Goal: Communication & Community: Answer question/provide support

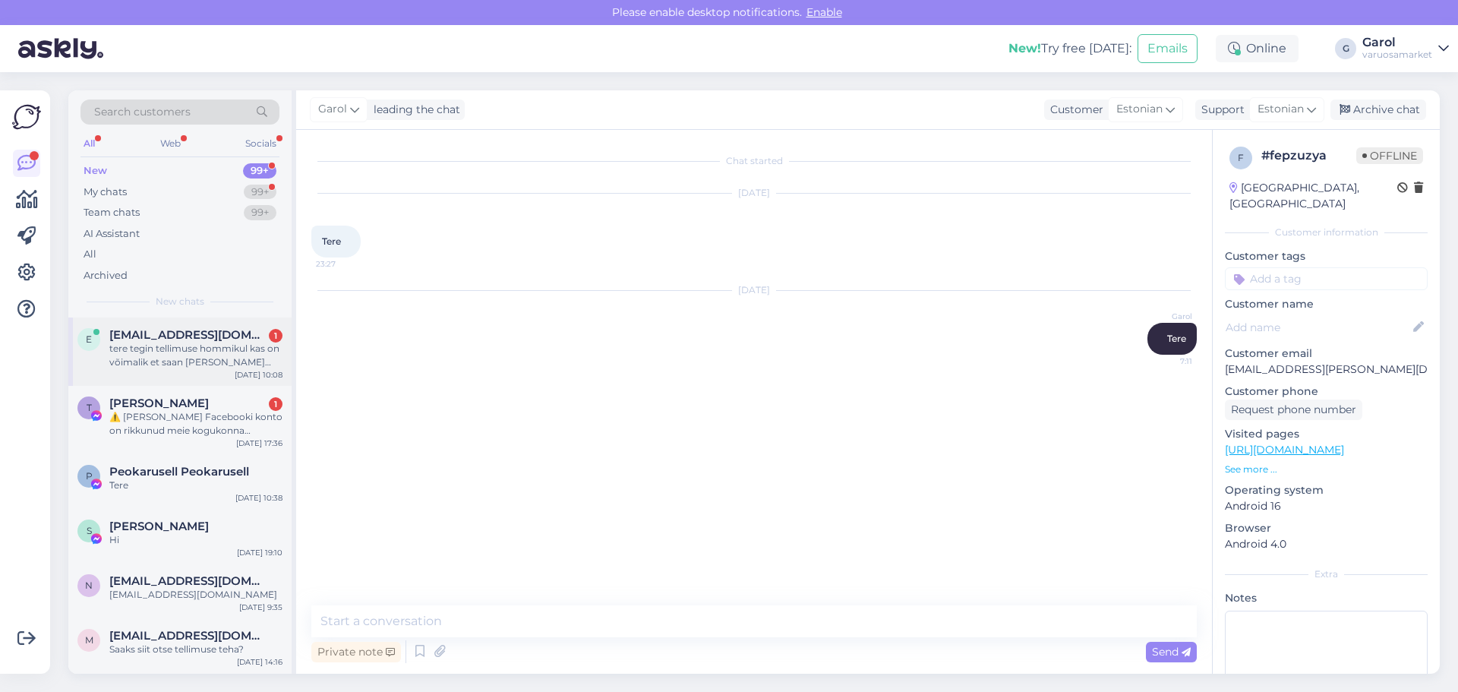
click at [219, 368] on div "tere tegin tellimuse hommikul kas on võimalik et saan [PERSON_NAME] kätte telli…" at bounding box center [195, 355] width 173 height 27
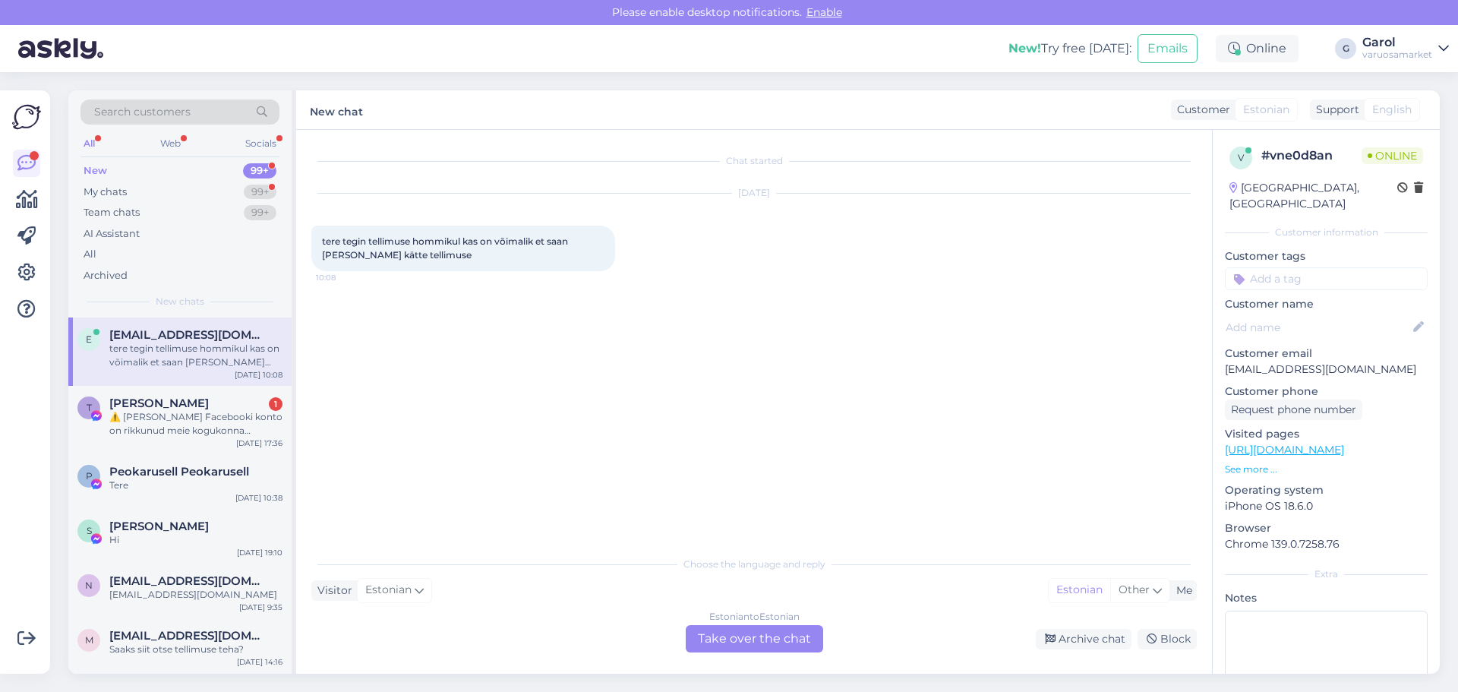
click at [744, 644] on div "Estonian to Estonian Take over the chat" at bounding box center [754, 638] width 137 height 27
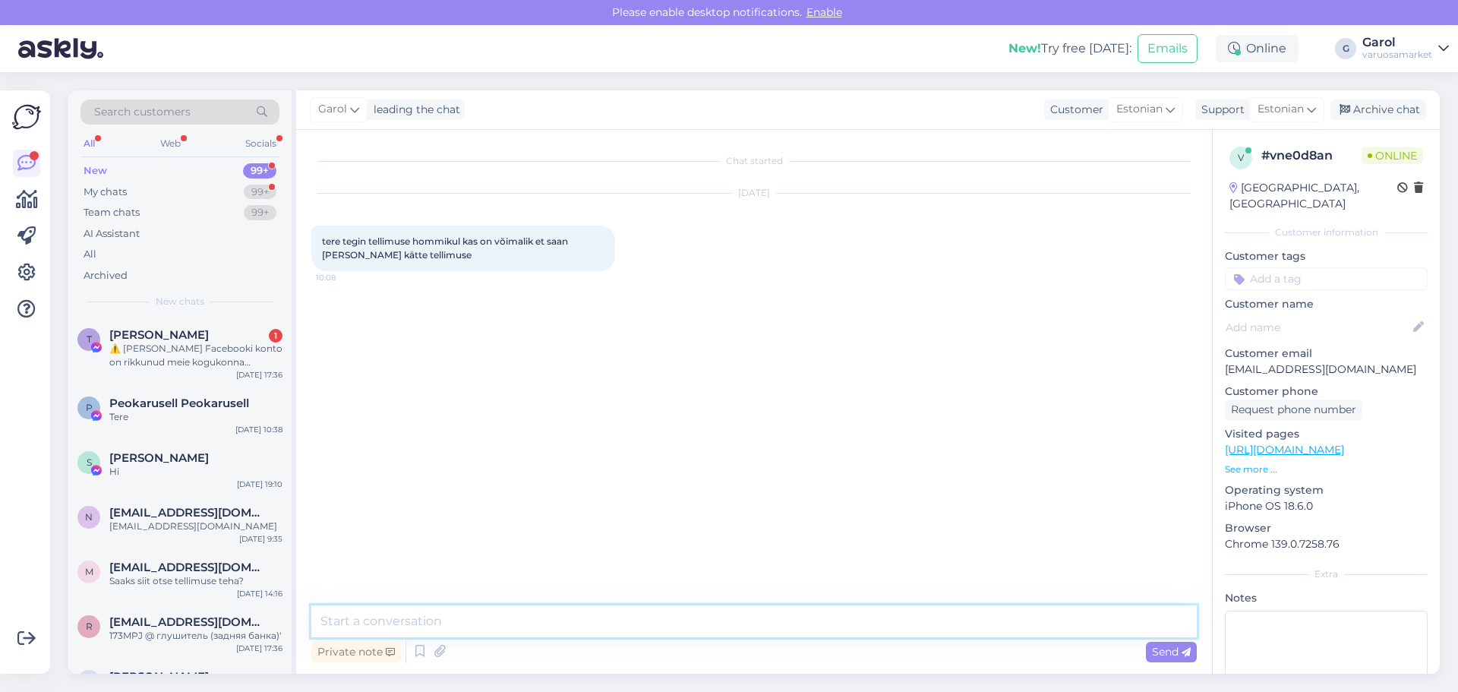
click at [652, 616] on textarea at bounding box center [753, 621] width 885 height 32
type textarea "Tere, paraku ei saabu see [PERSON_NAME] homme mitte kuna [DEMOGRAPHIC_DATA] on …"
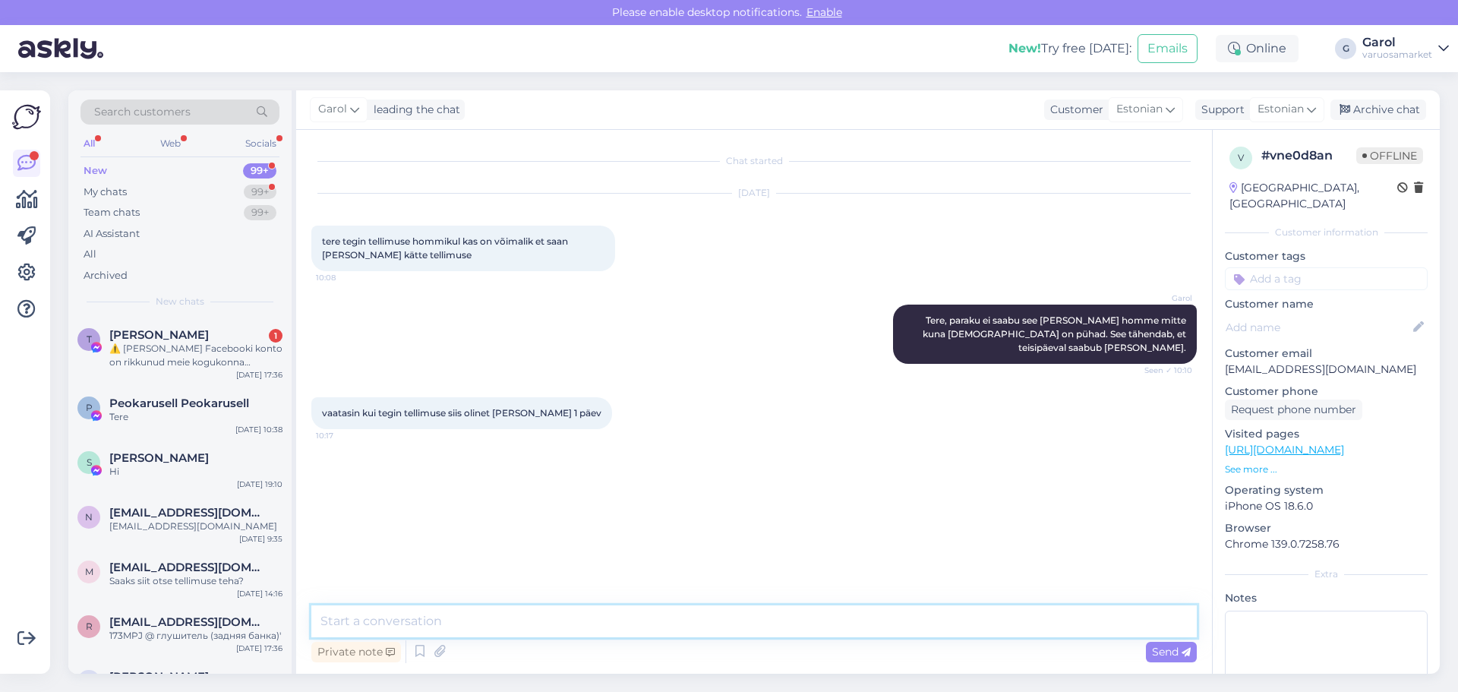
click at [627, 624] on textarea at bounding box center [753, 621] width 885 height 32
type textarea "[PERSON_NAME] on 1tp, aadressile kuni 2tp."
click at [657, 626] on textarea at bounding box center [753, 621] width 885 height 32
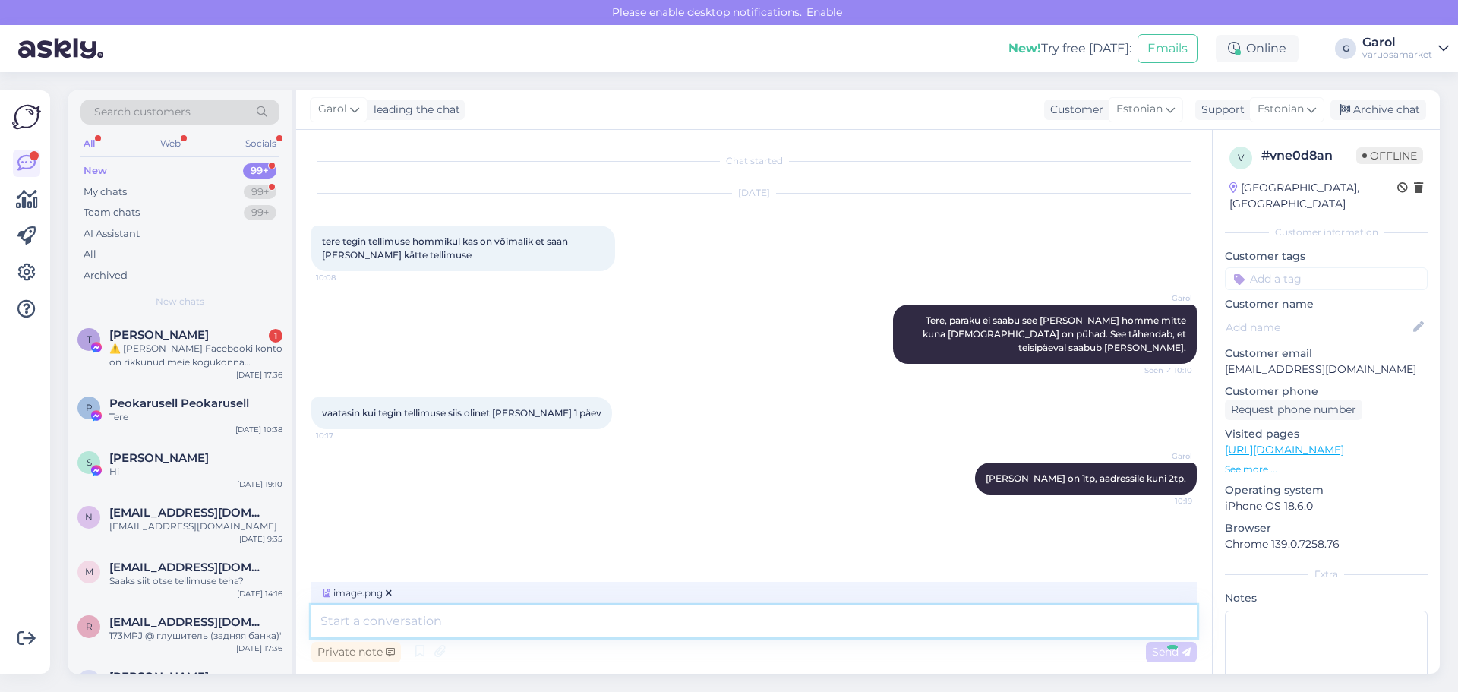
scroll to position [2, 0]
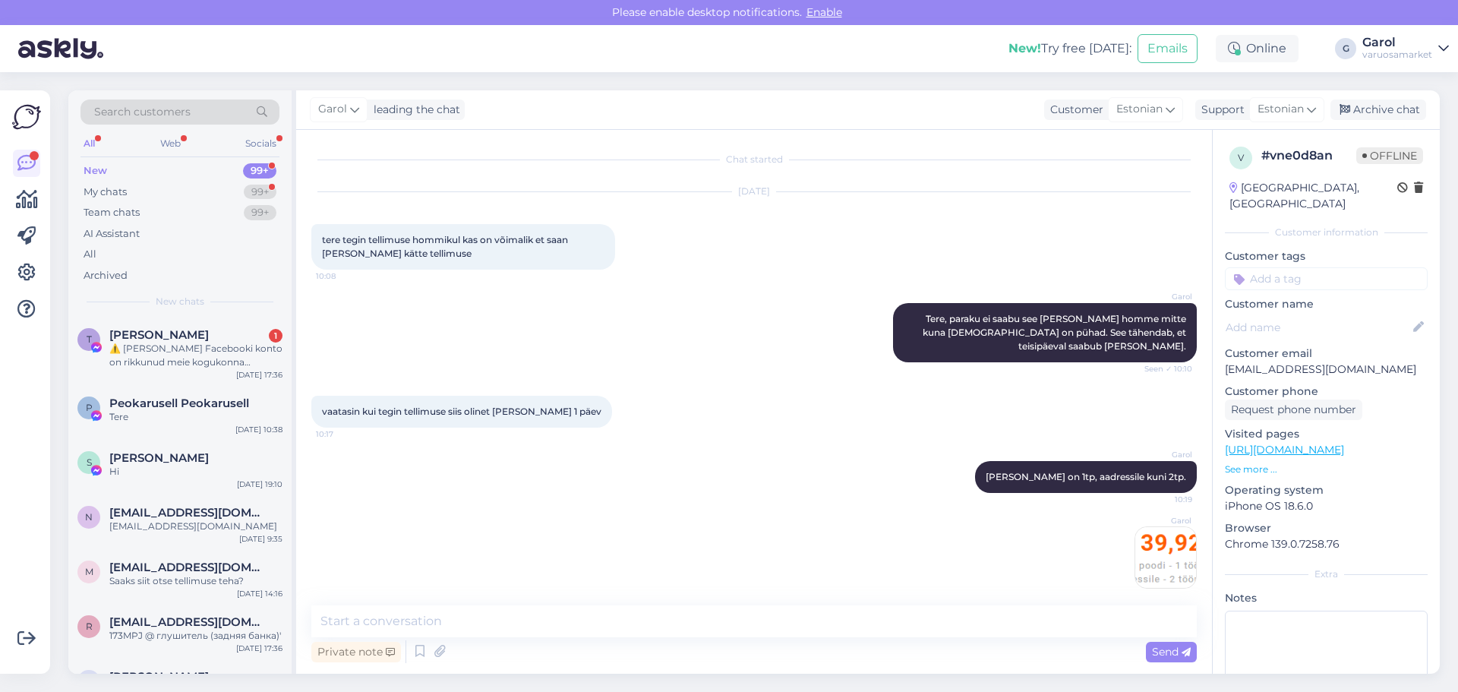
click at [1141, 554] on img at bounding box center [1165, 557] width 61 height 61
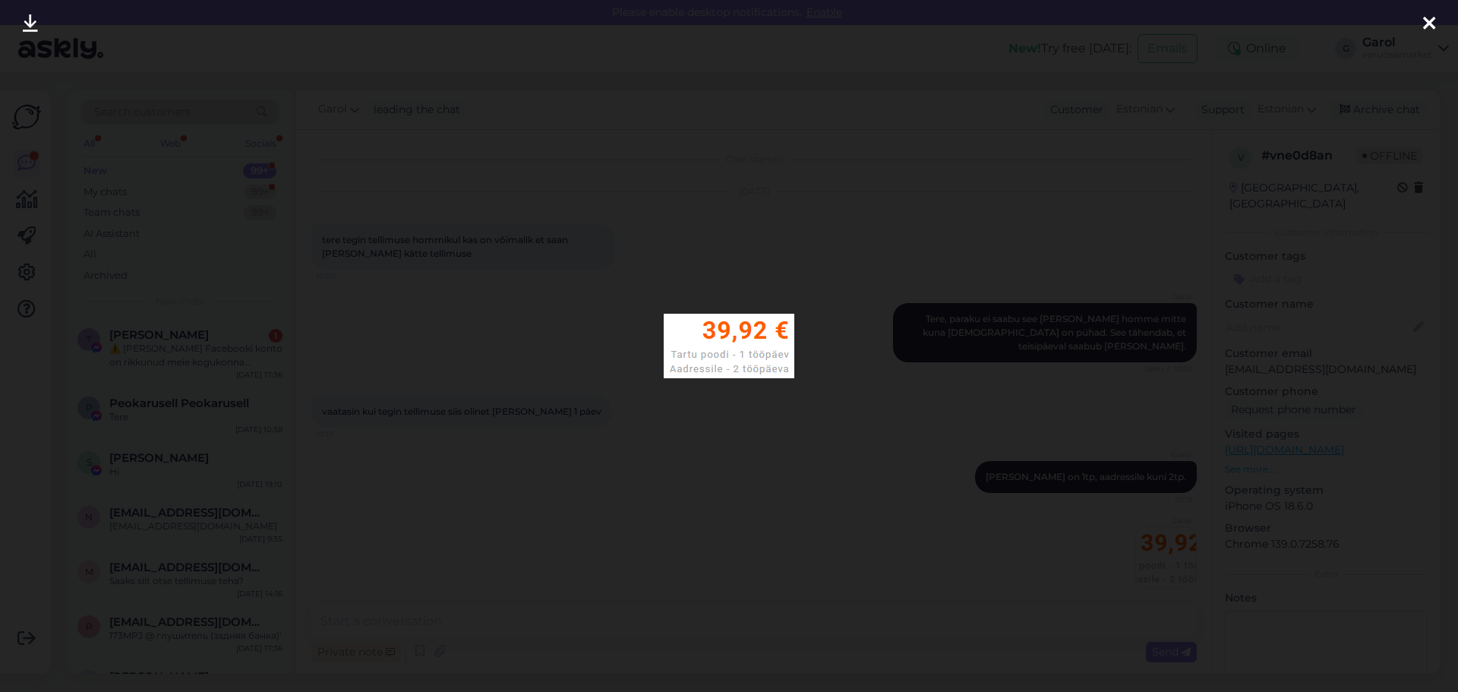
click at [1119, 212] on div at bounding box center [729, 346] width 1458 height 692
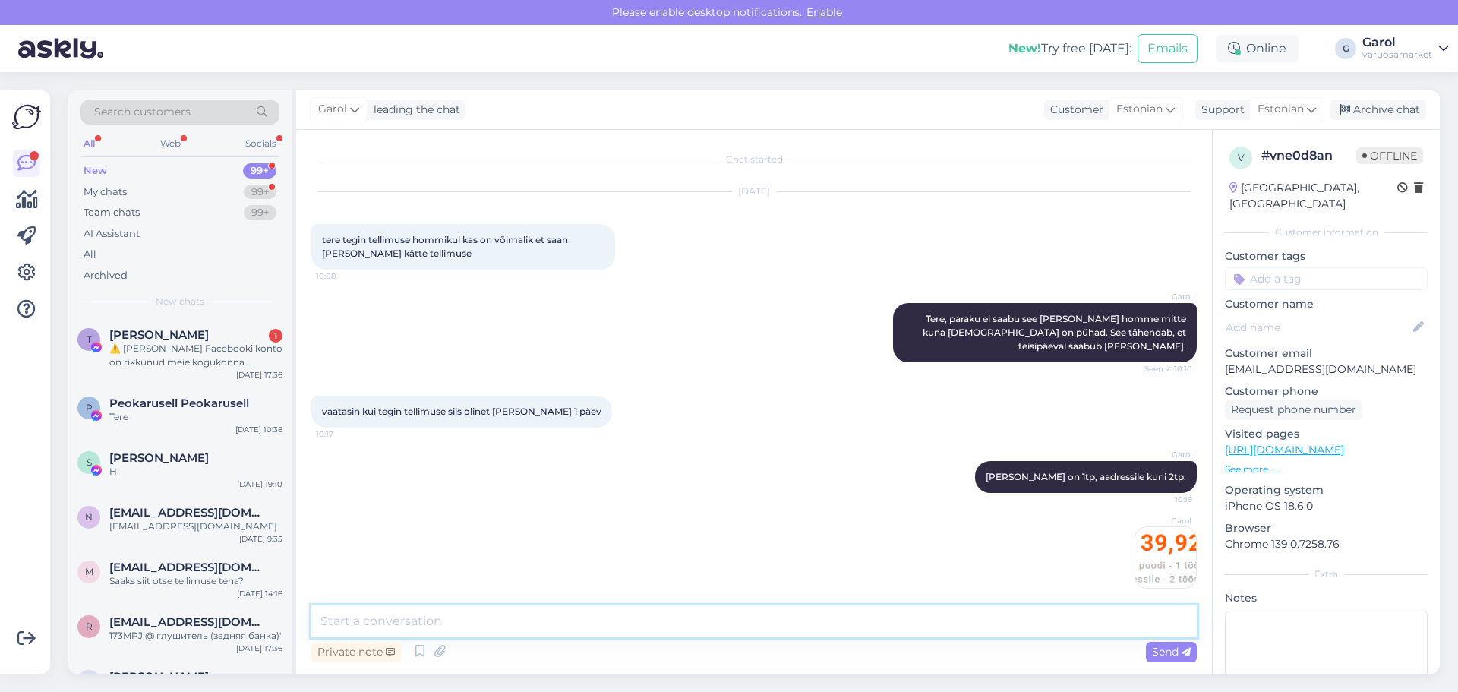
click at [888, 629] on textarea at bounding box center [753, 621] width 885 height 32
type textarea "Tavaliselt on [PERSON_NAME] laupäevaks olemas, aga kuna praegu on Poolas pühad …"
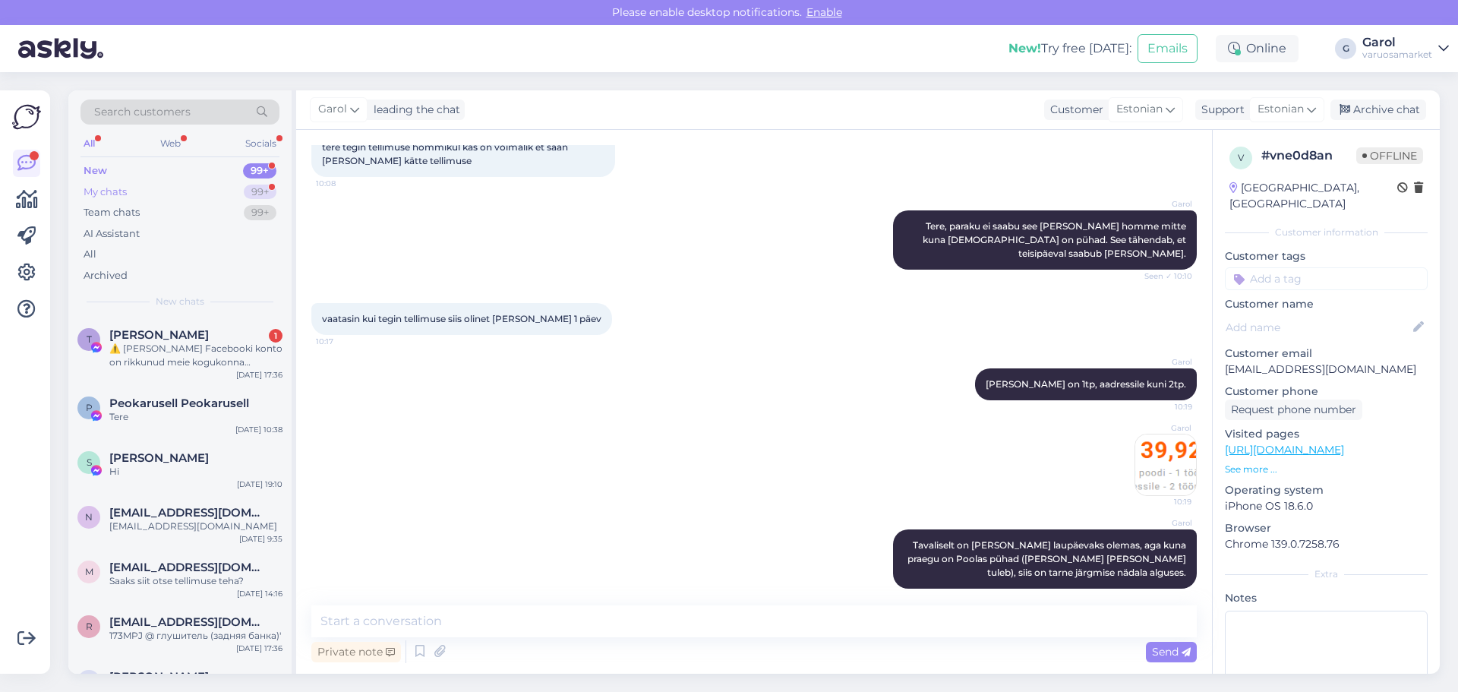
click at [226, 190] on div "My chats 99+" at bounding box center [179, 191] width 199 height 21
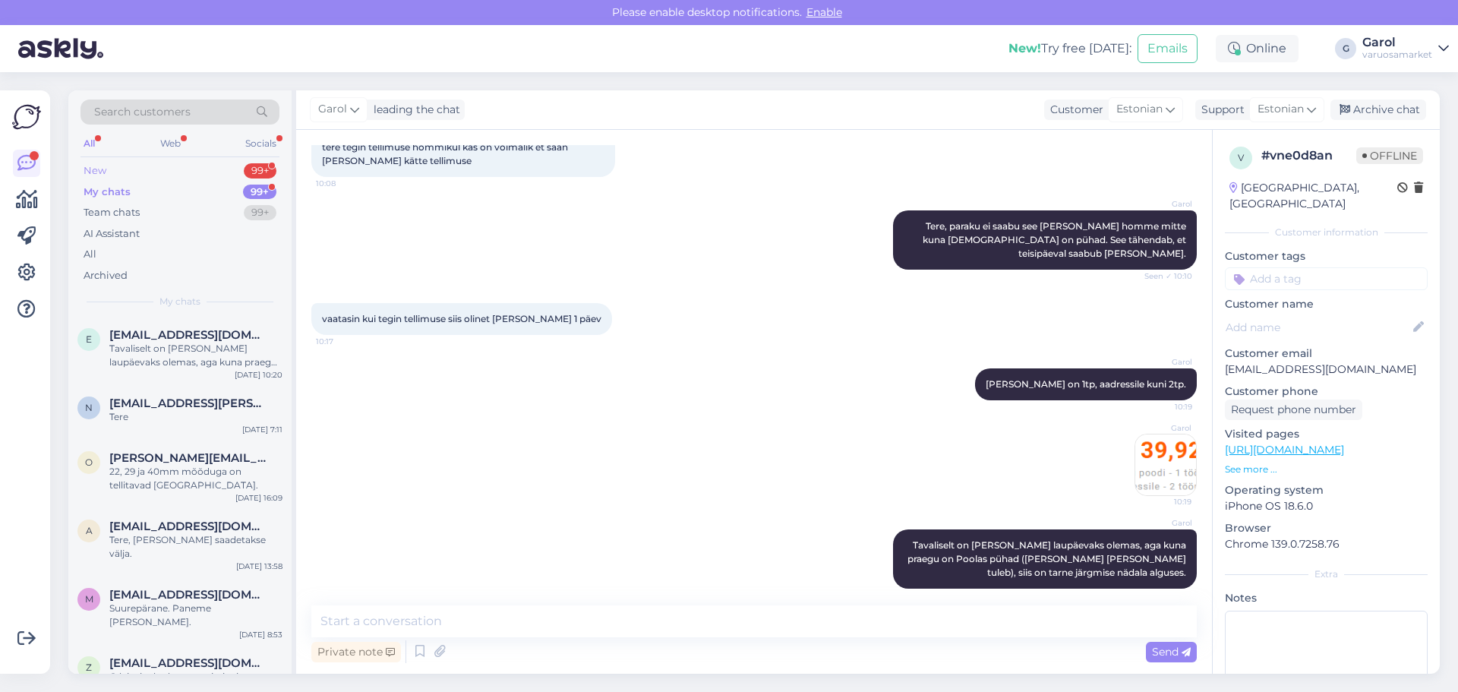
click at [219, 169] on div "New 99+" at bounding box center [179, 170] width 199 height 21
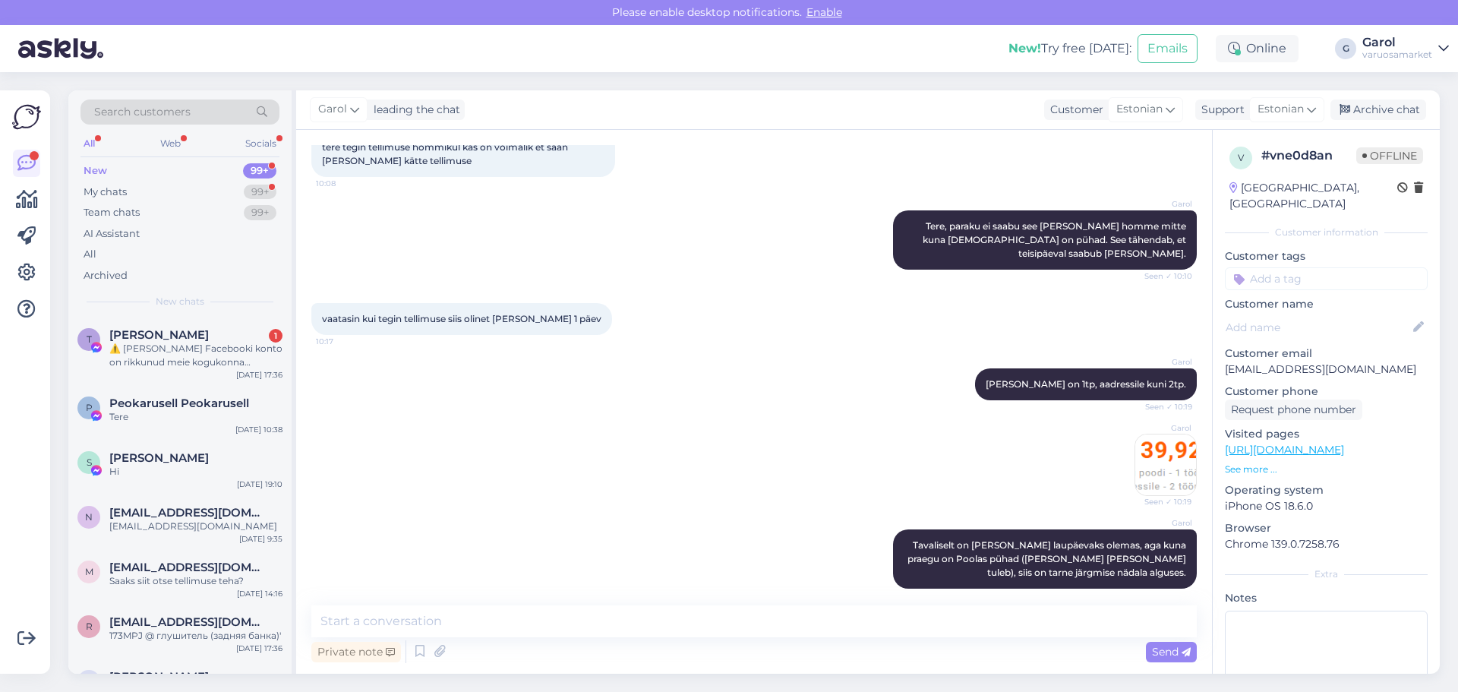
scroll to position [159, 0]
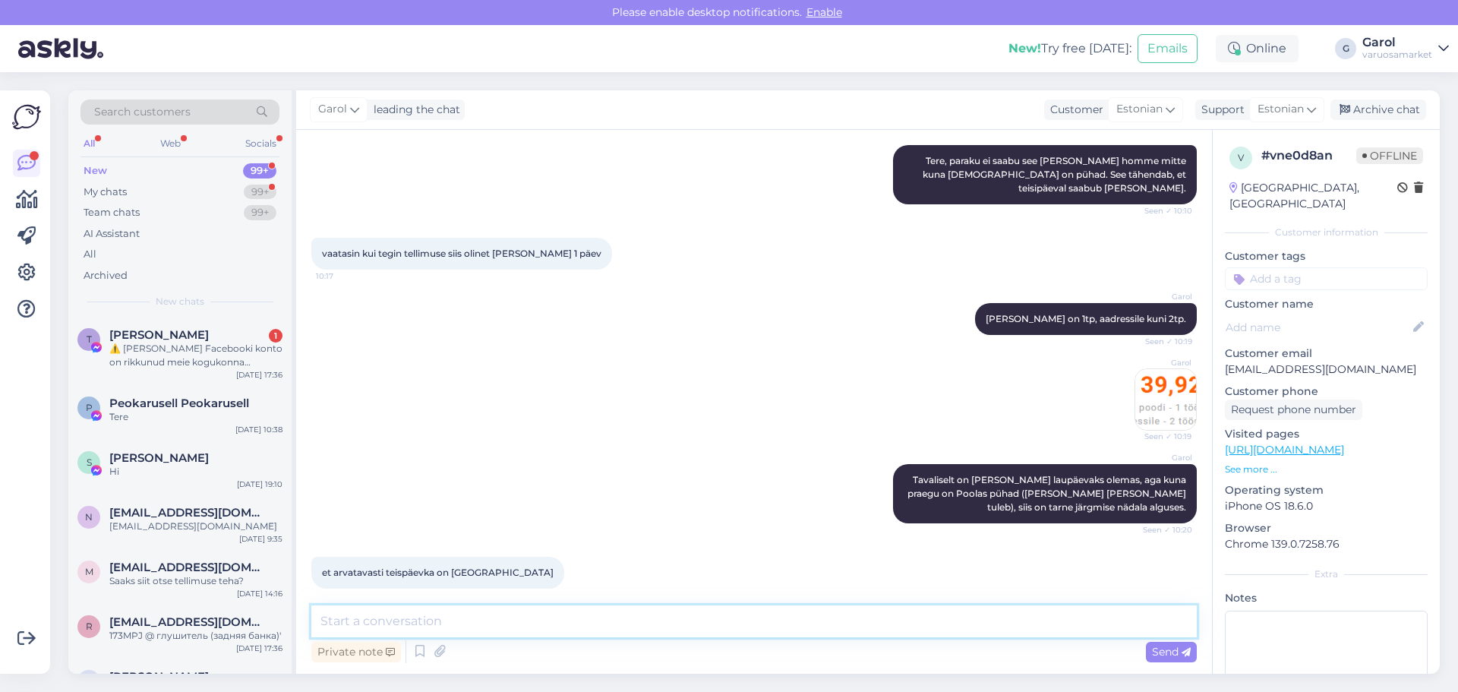
click at [456, 610] on textarea at bounding box center [753, 621] width 885 height 32
type textarea "Just, peaks hommikul enne 10t saabuma teisipäeval."
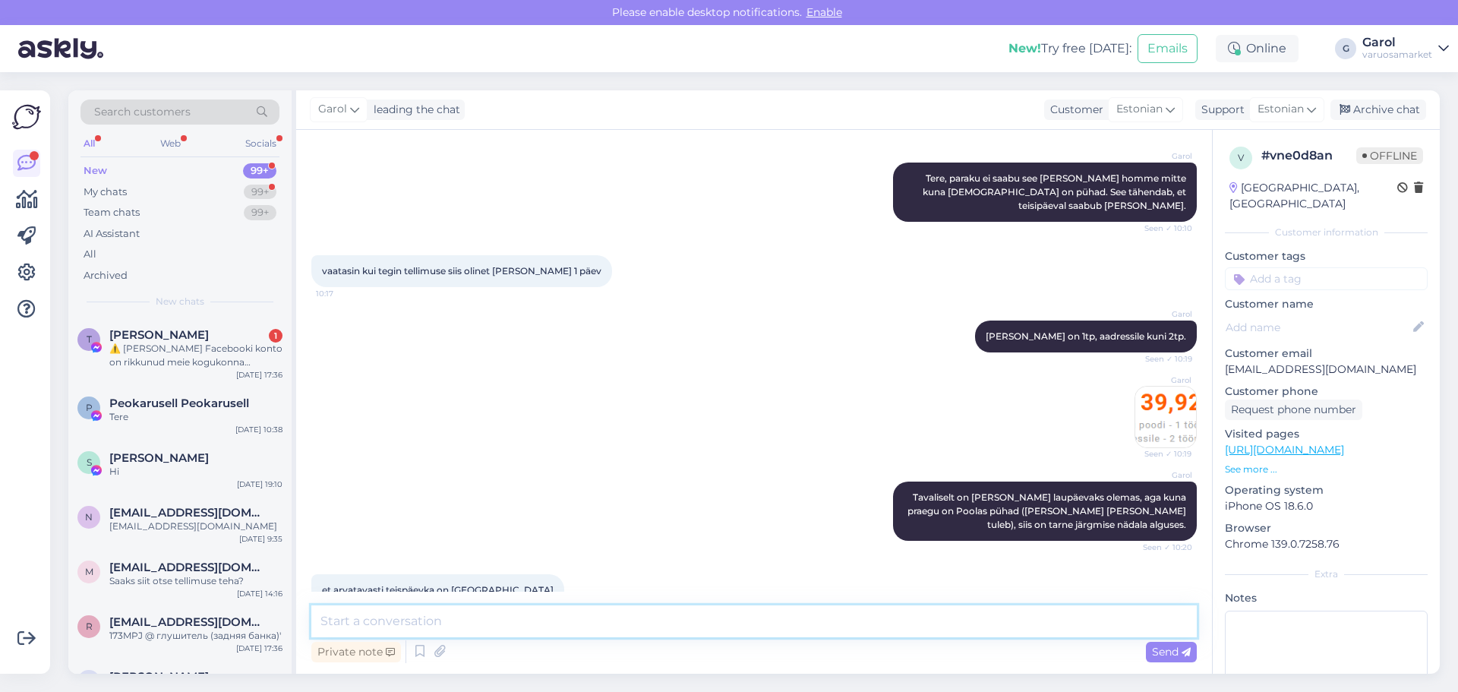
scroll to position [290, 0]
